Goal: Information Seeking & Learning: Learn about a topic

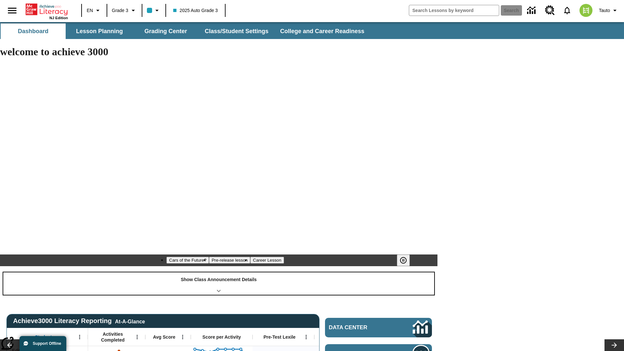
click at [219, 272] on div "Show Class Announcement Details" at bounding box center [218, 283] width 431 height 22
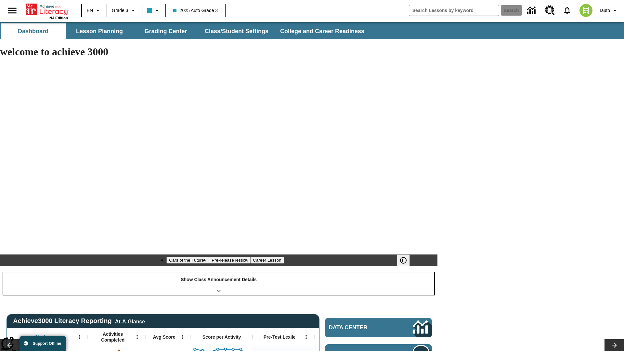
click at [219, 272] on div "Show Class Announcement Details" at bounding box center [218, 283] width 431 height 22
